Goal: Task Accomplishment & Management: Manage account settings

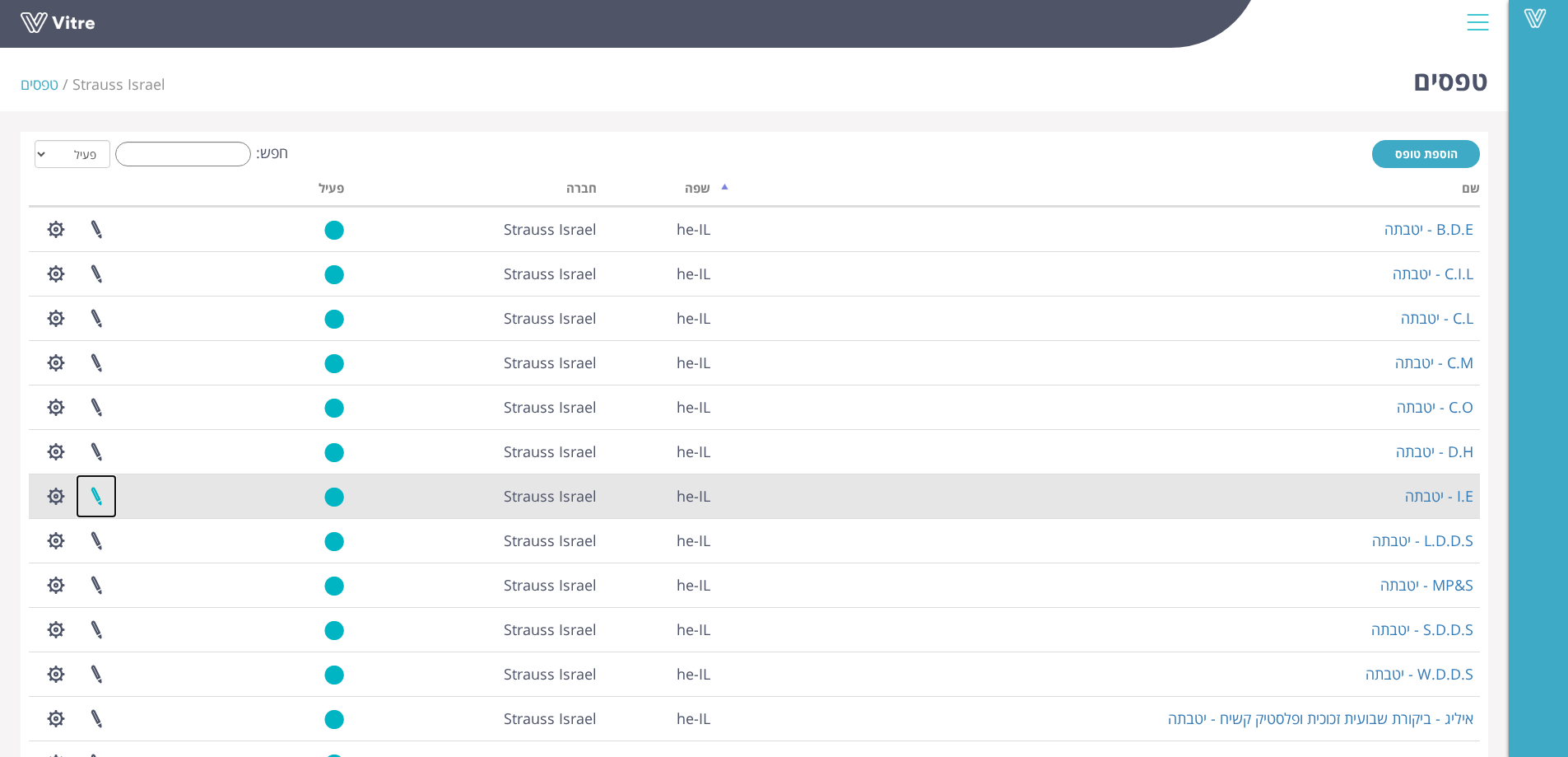
click at [96, 495] on link at bounding box center [96, 496] width 41 height 44
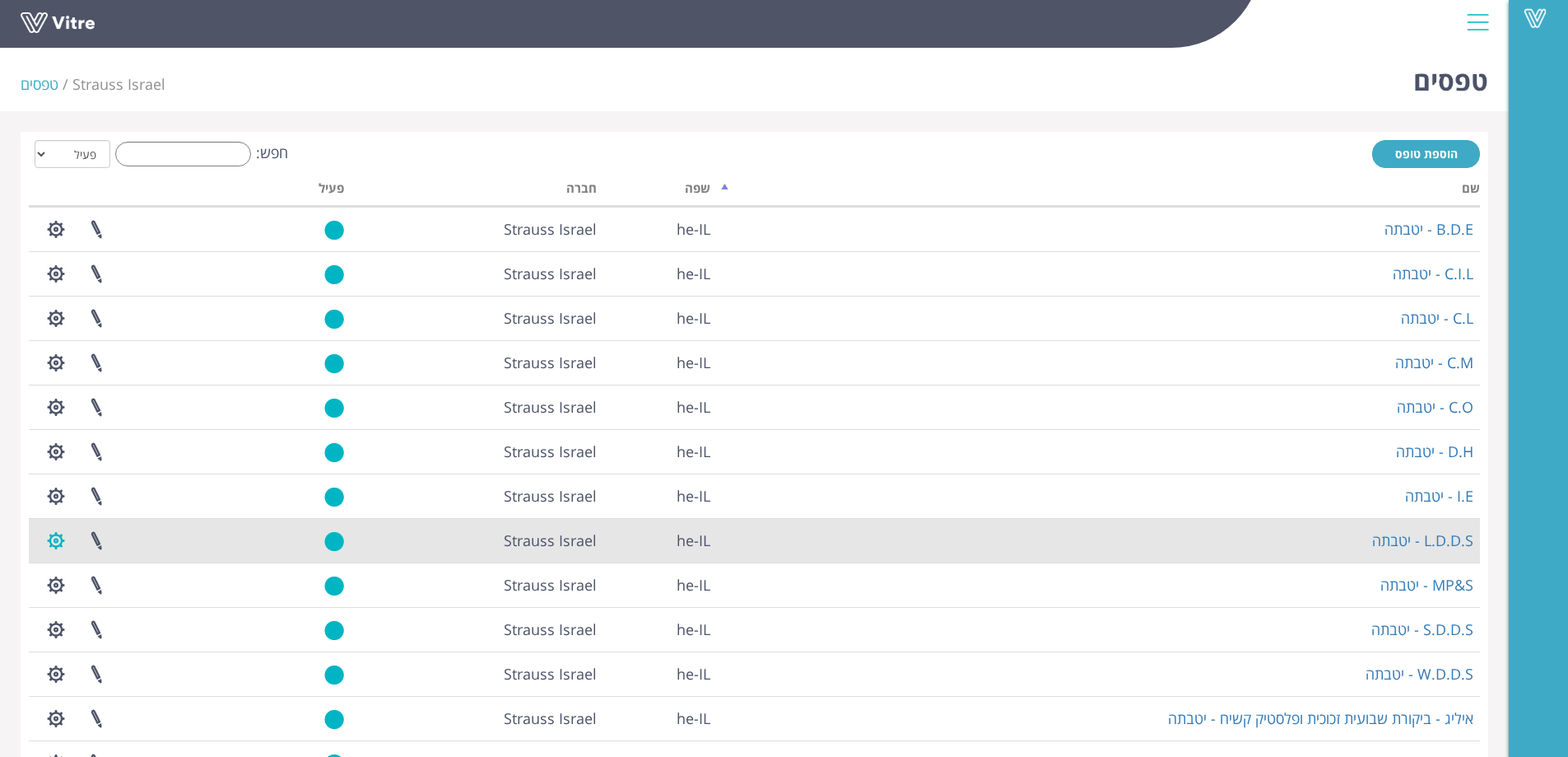
click at [53, 543] on button "button" at bounding box center [56, 540] width 41 height 44
click at [1432, 541] on link "L.D.D.S - יטבתה" at bounding box center [1422, 539] width 102 height 20
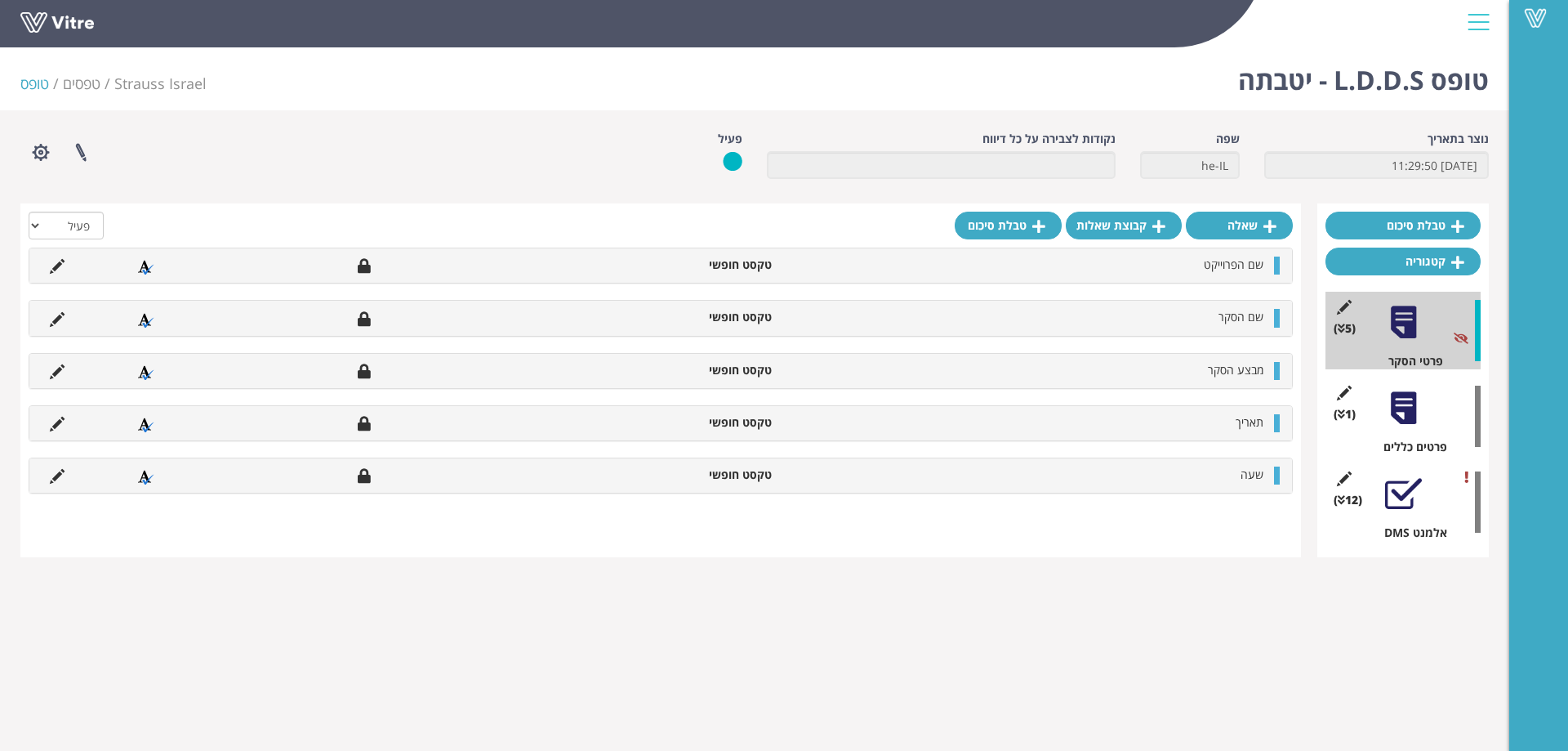
click at [1413, 406] on div at bounding box center [1403, 408] width 37 height 37
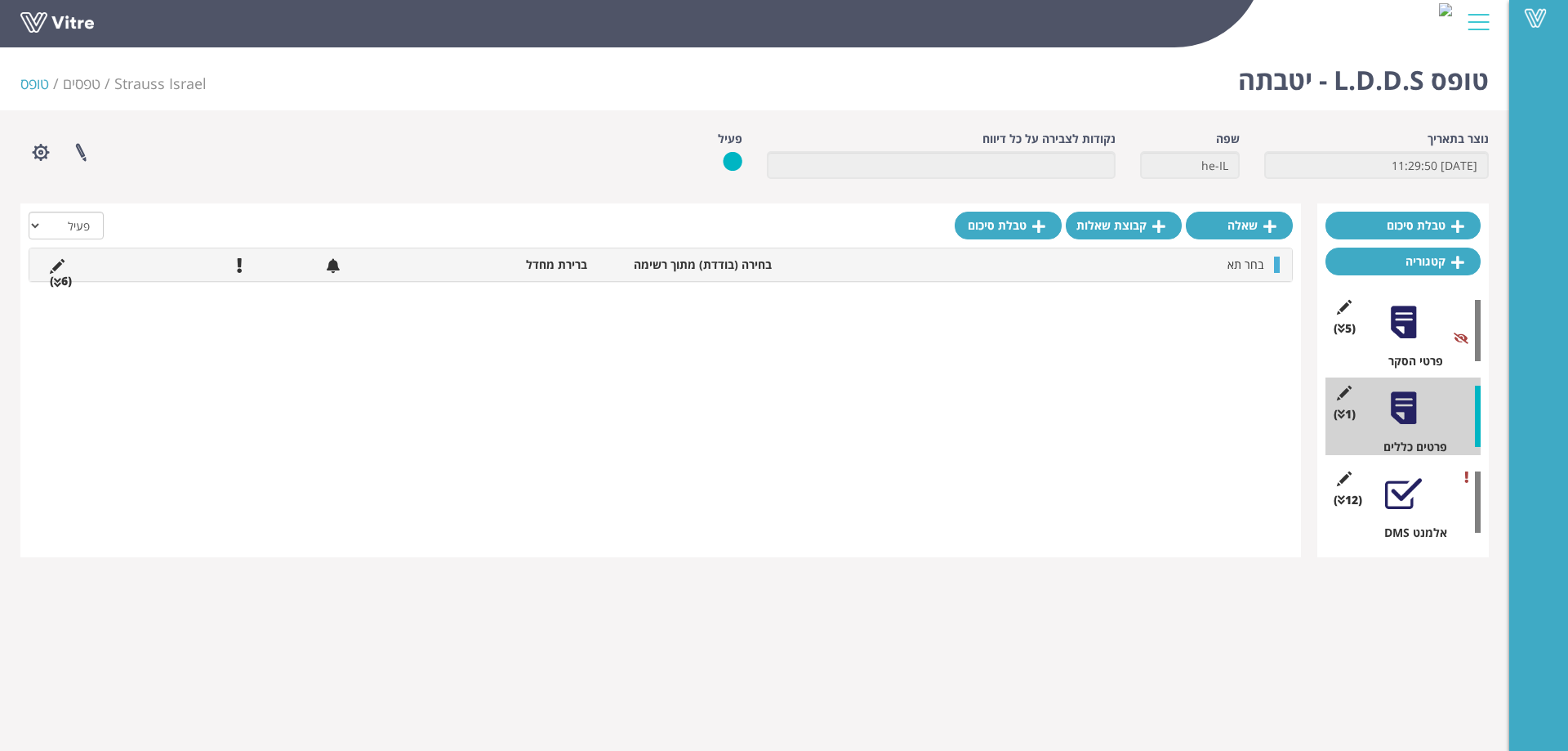
click at [69, 283] on li "(6 )" at bounding box center [61, 280] width 38 height 16
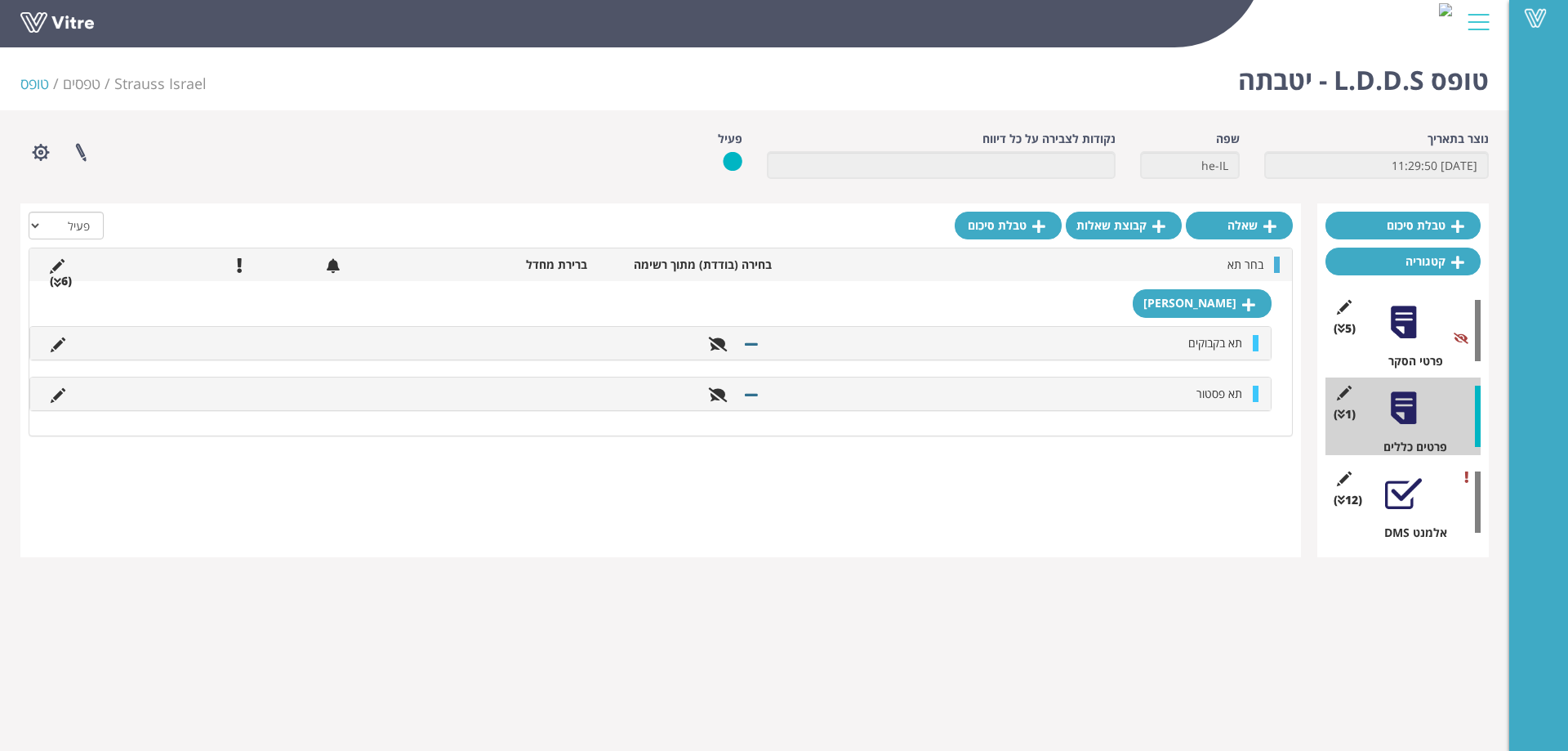
click at [34, 87] on li "טופס" at bounding box center [41, 84] width 43 height 21
click at [32, 84] on li "טופס" at bounding box center [41, 84] width 43 height 21
click at [82, 80] on link "טפסים" at bounding box center [82, 83] width 38 height 20
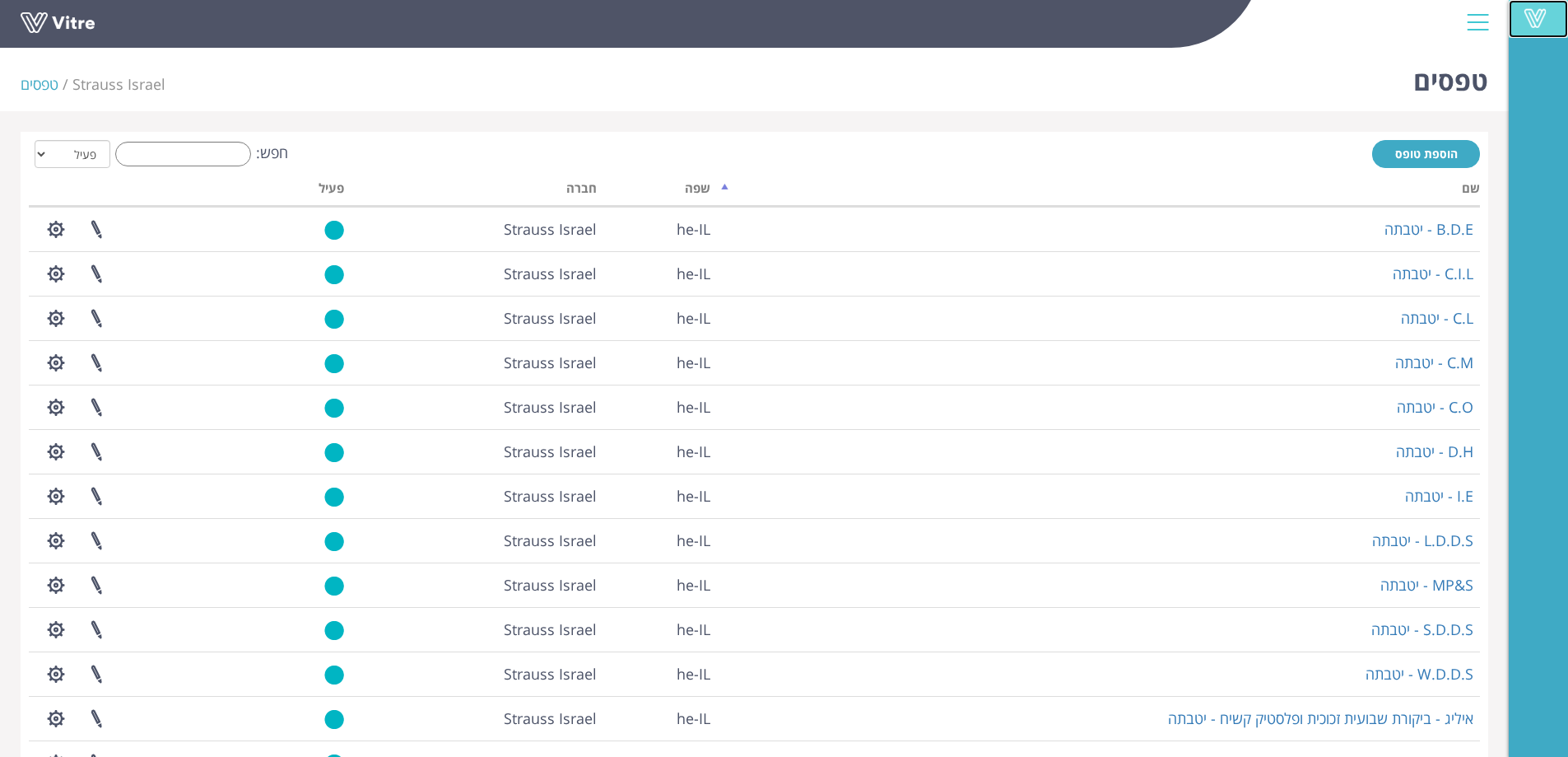
click at [1561, 20] on link "Vitre" at bounding box center [1538, 19] width 59 height 38
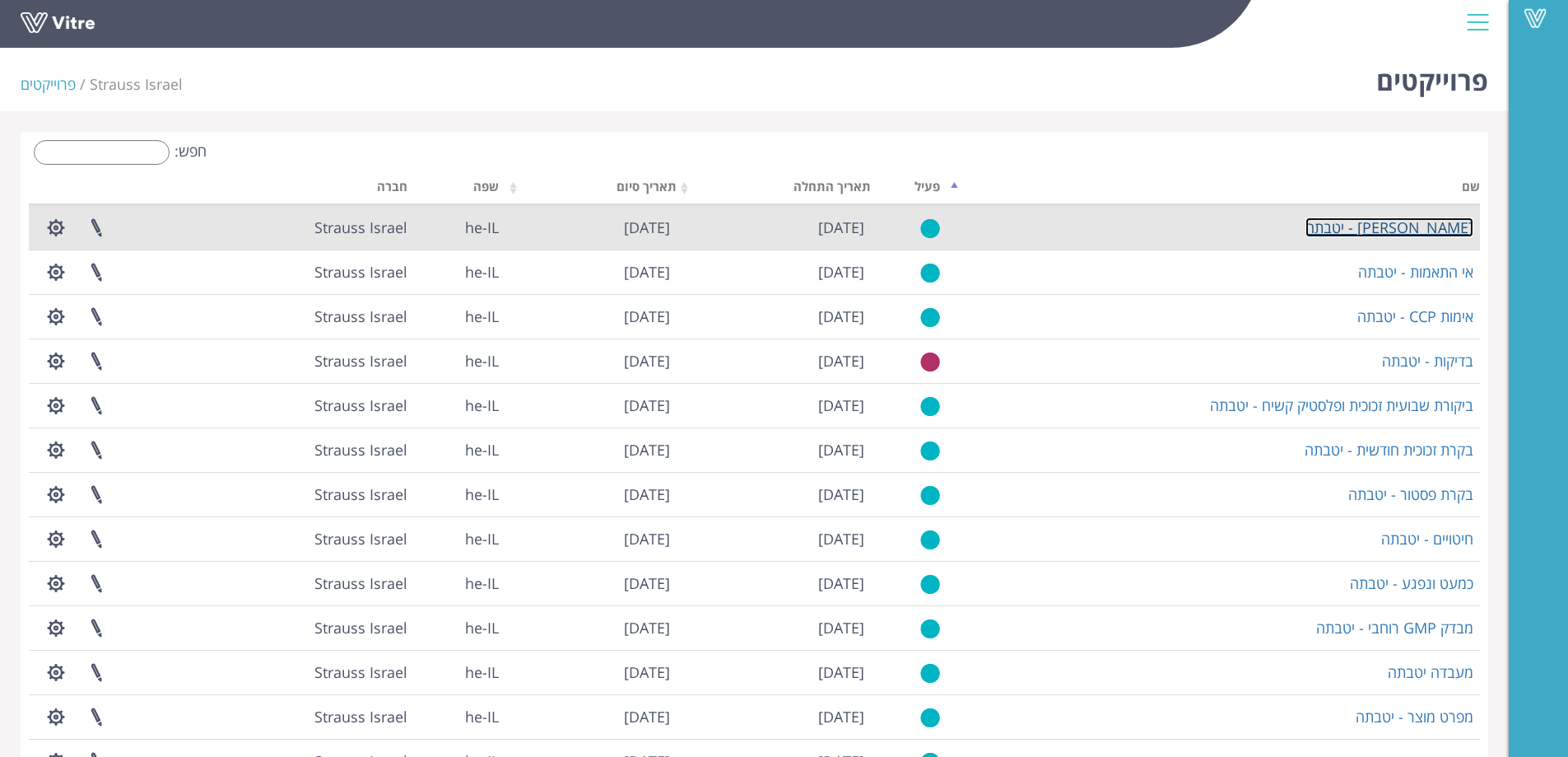
click at [1439, 229] on link "IWS - יטבתה" at bounding box center [1389, 227] width 168 height 20
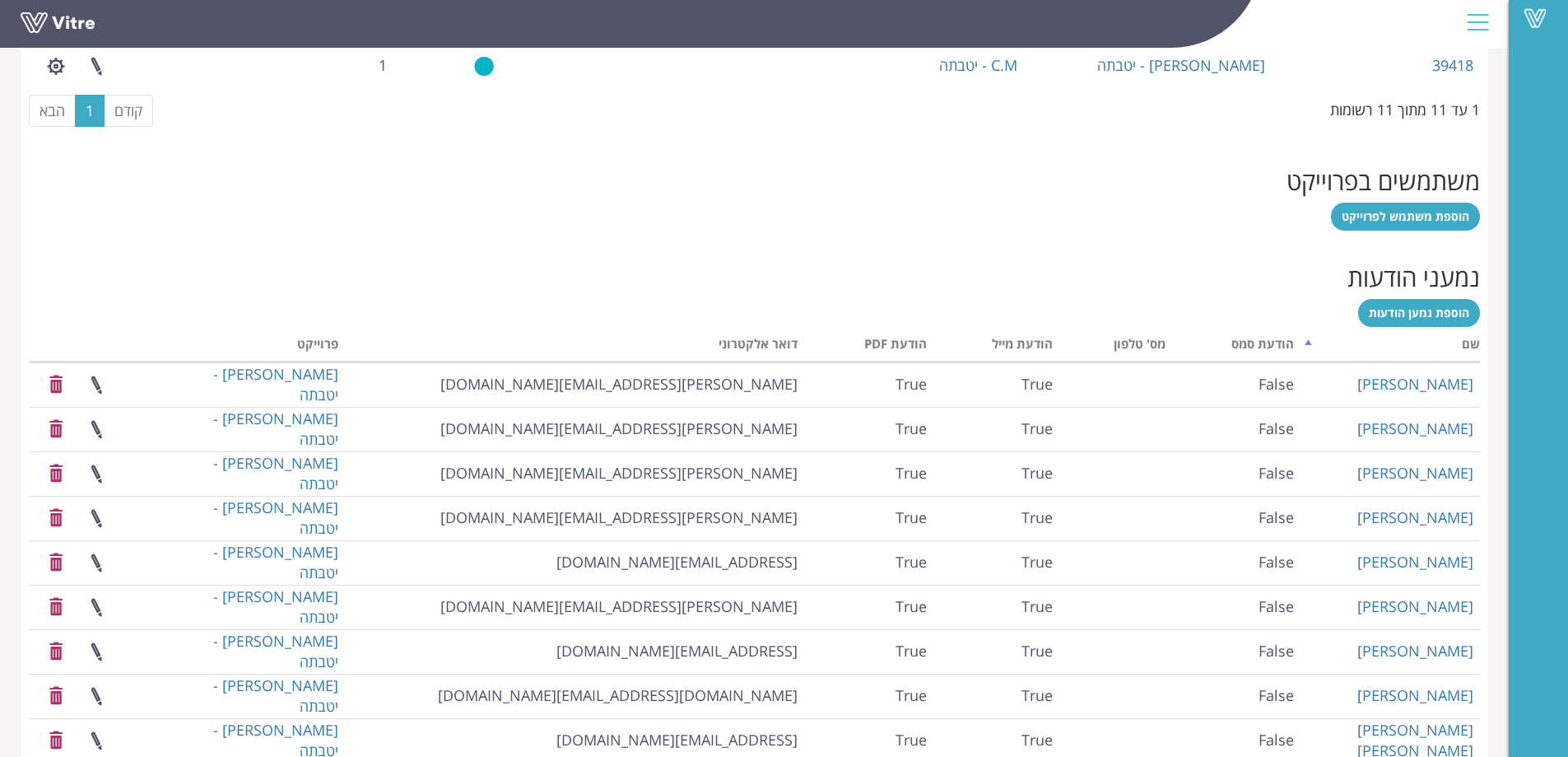
scroll to position [1149, 0]
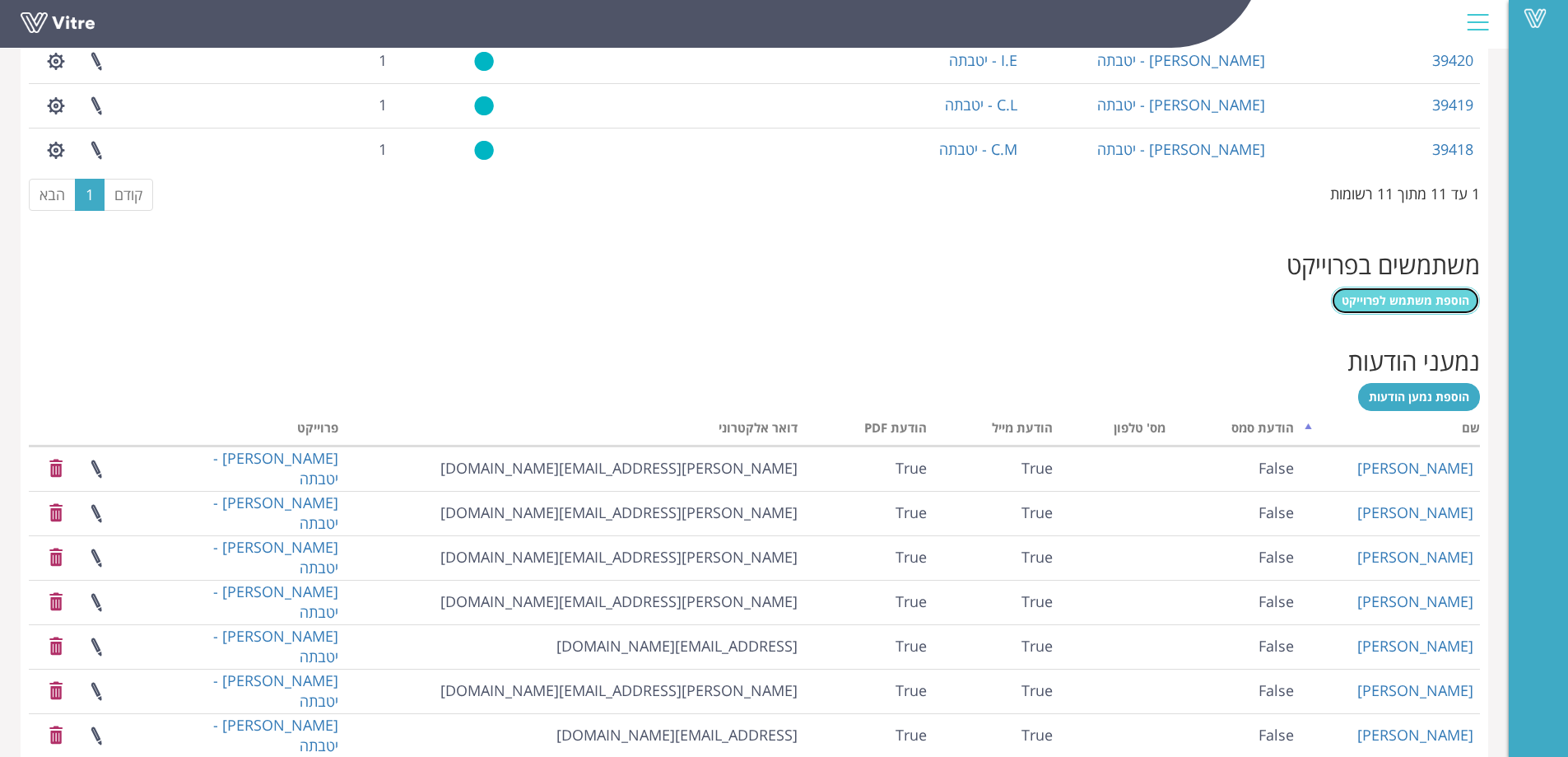
click at [1403, 306] on span "הוספת משתמש לפרוייקט" at bounding box center [1405, 300] width 127 height 15
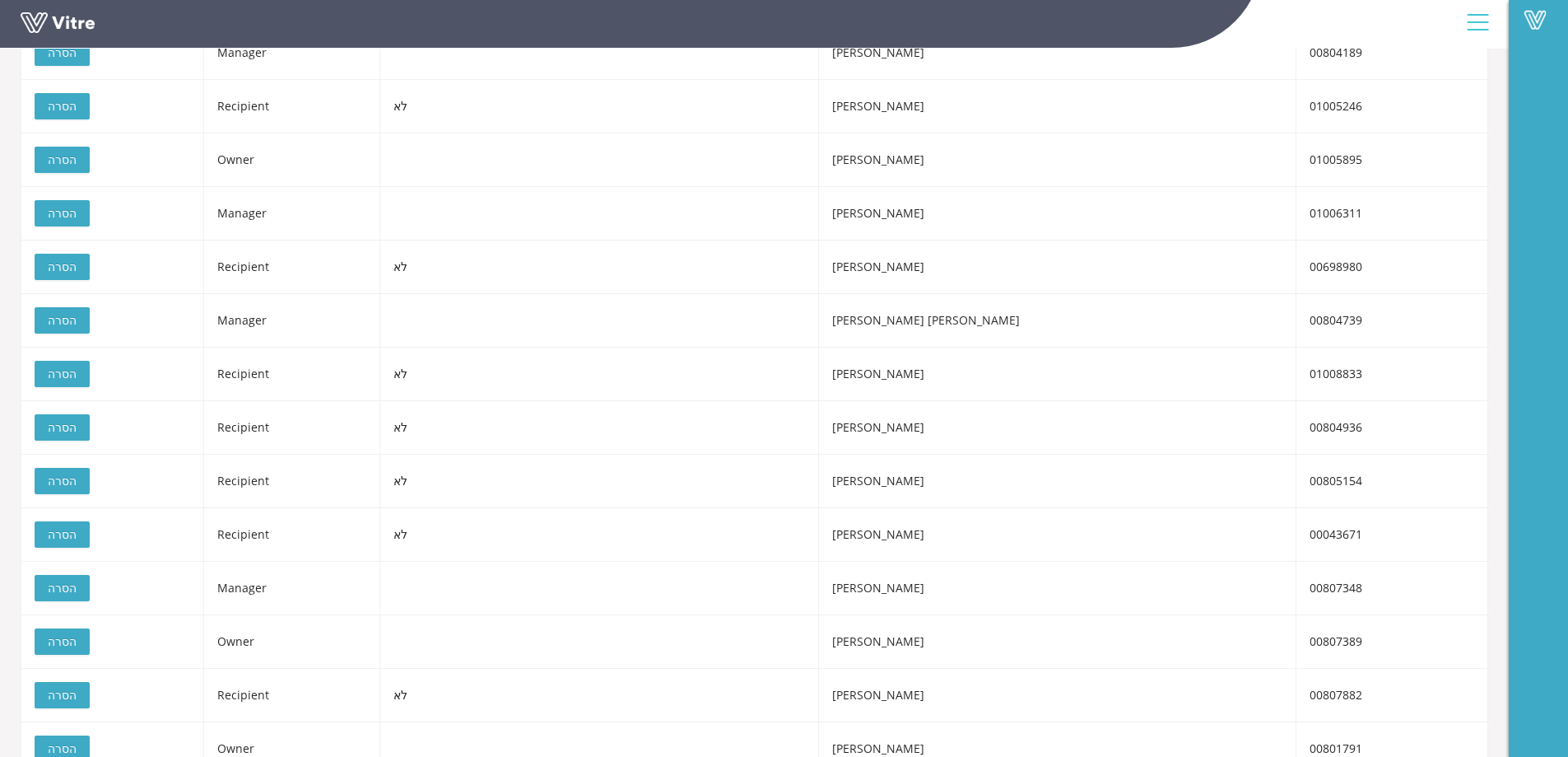
scroll to position [829, 0]
